Goal: Navigation & Orientation: Find specific page/section

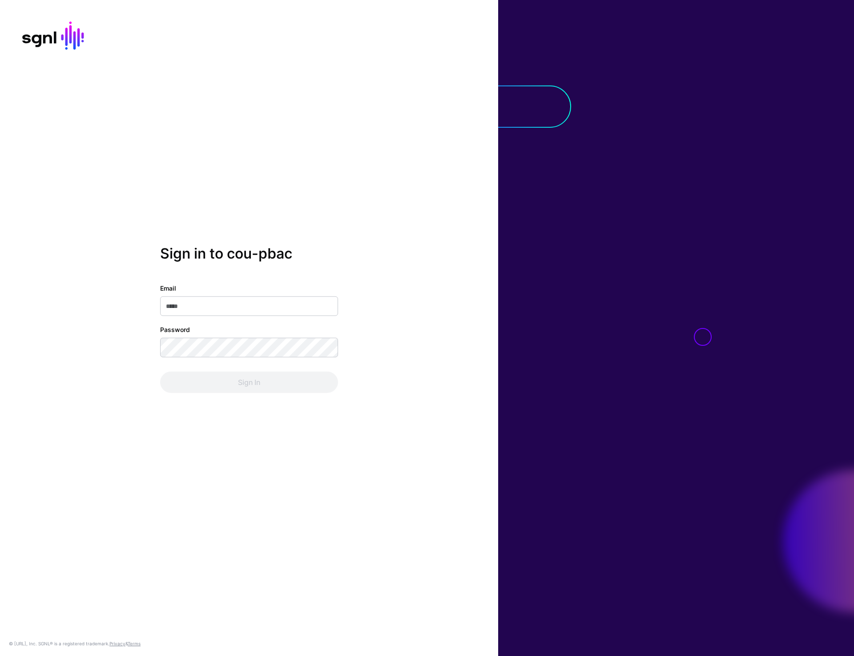
type input "**********"
click at [230, 390] on button "Sign In" at bounding box center [249, 381] width 178 height 21
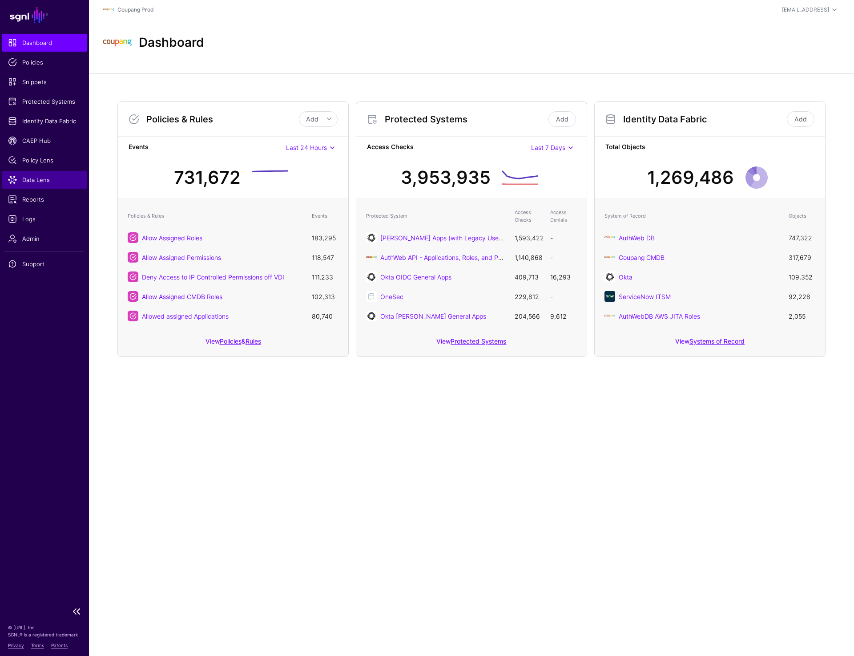
click at [34, 181] on span "Data Lens" at bounding box center [44, 179] width 73 height 9
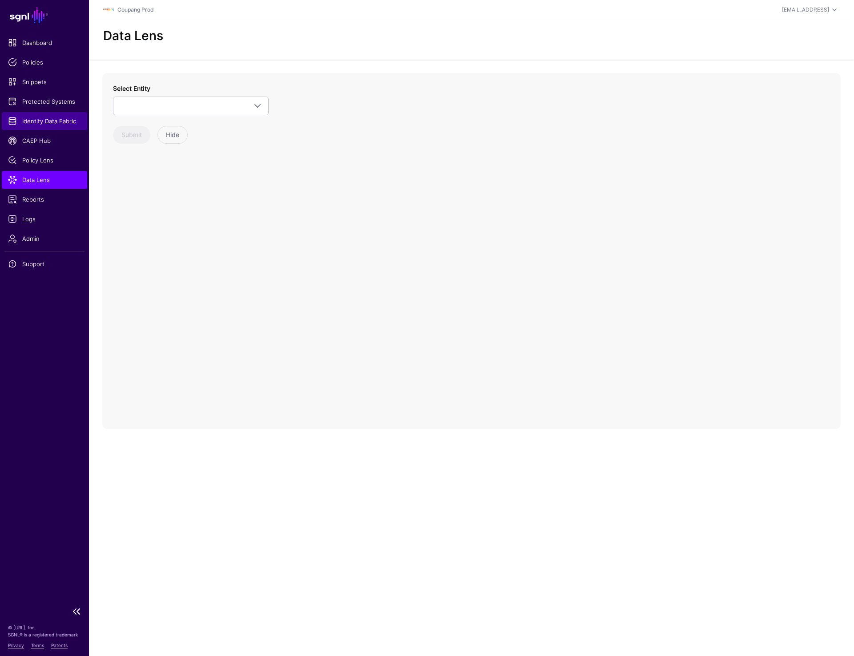
click at [41, 115] on link "Identity Data Fabric" at bounding box center [44, 121] width 85 height 18
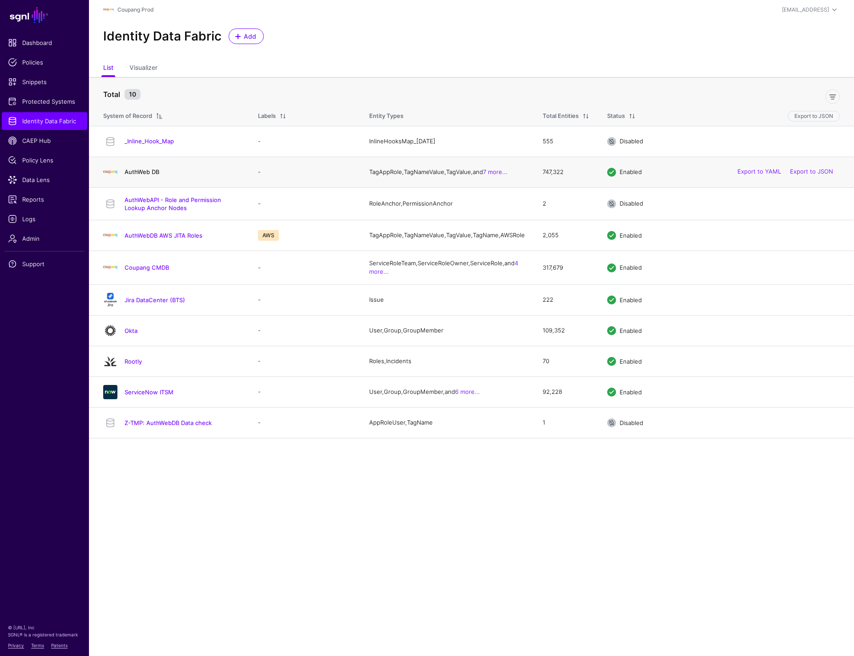
click at [133, 175] on link "AuthWeb DB" at bounding box center [142, 171] width 35 height 7
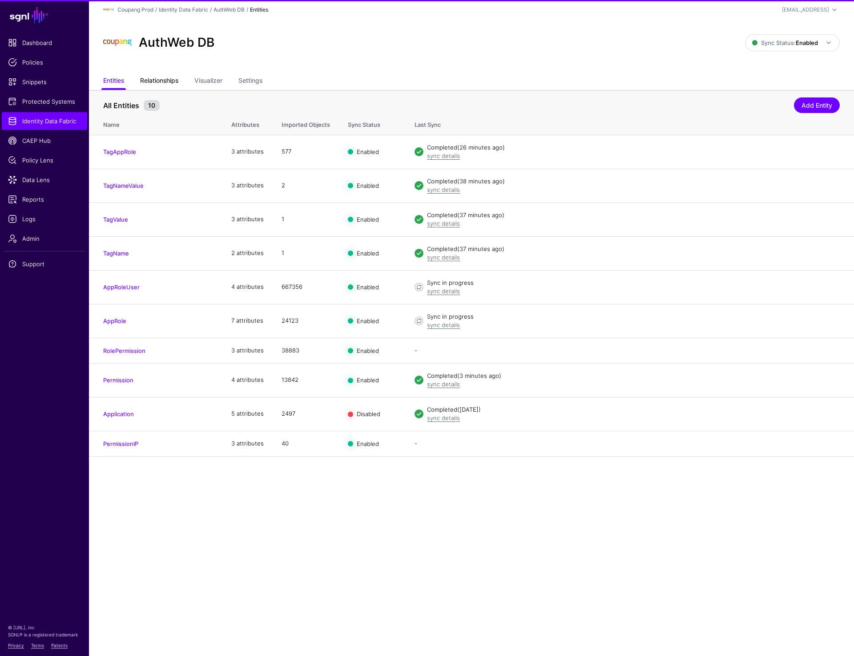
click at [161, 84] on link "Relationships" at bounding box center [159, 81] width 38 height 17
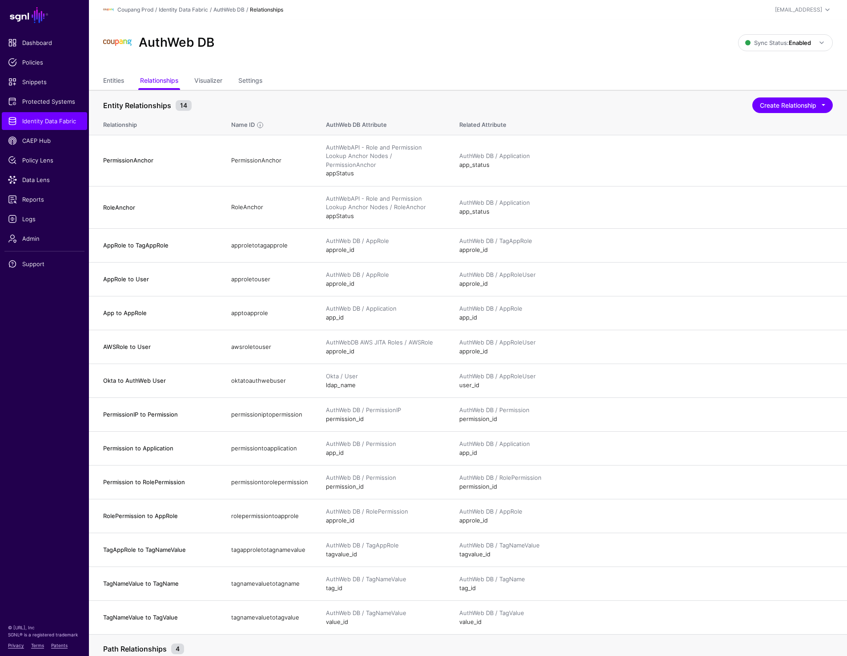
click at [103, 85] on div "Entities Relationships Visualizer Settings" at bounding box center [468, 81] width 758 height 17
click at [117, 82] on link "Entities" at bounding box center [113, 81] width 21 height 17
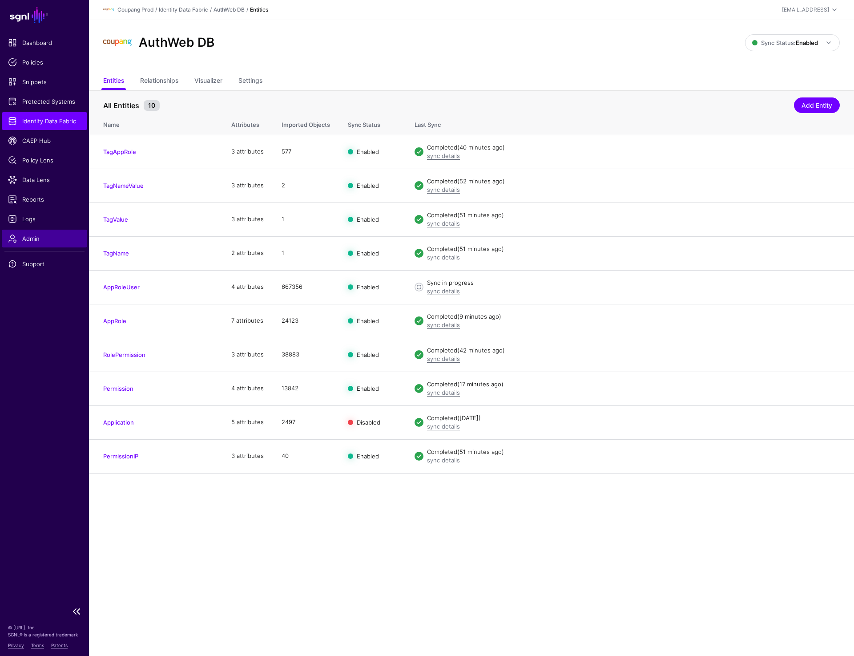
click at [35, 238] on span "Admin" at bounding box center [44, 238] width 73 height 9
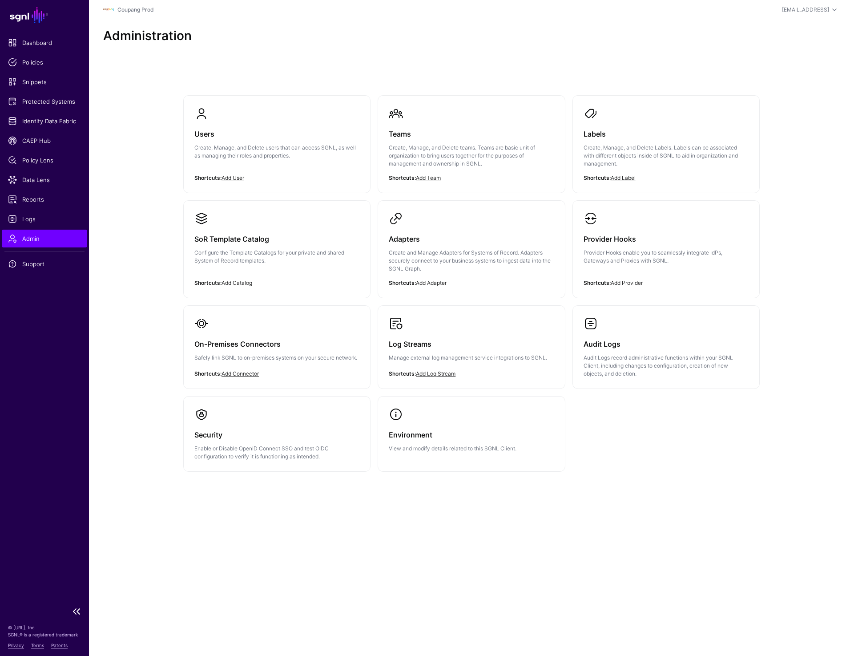
click at [35, 238] on span "Admin" at bounding box center [44, 238] width 73 height 9
click at [323, 333] on div "On-Premises Connectors Safely link SGNL to on-premises systems on your secure n…" at bounding box center [276, 353] width 165 height 45
